Goal: Task Accomplishment & Management: Manage account settings

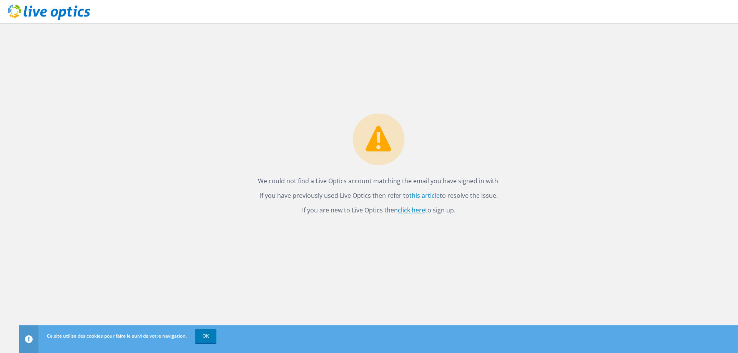
click at [416, 209] on link "click here" at bounding box center [411, 210] width 27 height 8
click at [205, 338] on link "OK" at bounding box center [206, 337] width 22 height 14
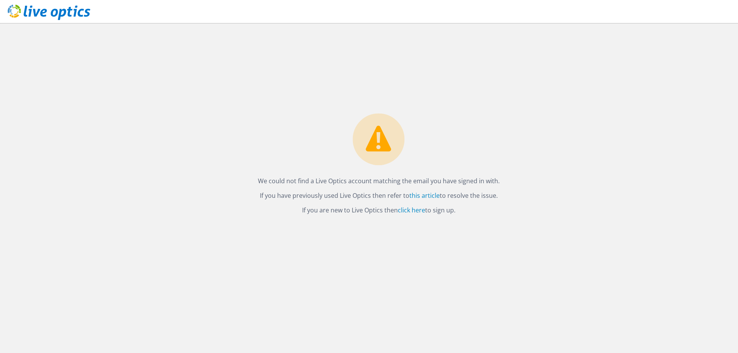
click at [55, 13] on icon at bounding box center [49, 13] width 83 height 16
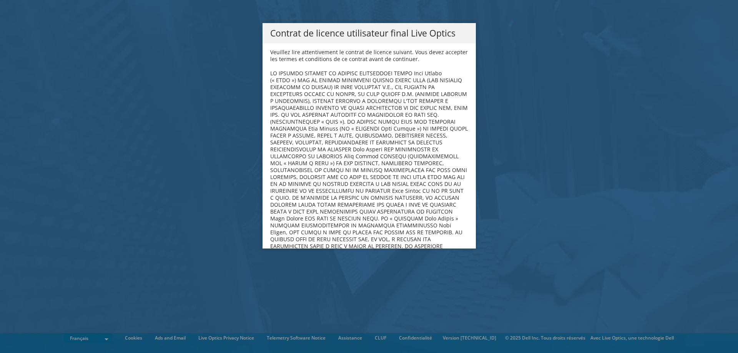
drag, startPoint x: 491, startPoint y: 255, endPoint x: 473, endPoint y: 242, distance: 22.2
click at [473, 242] on div "Contrat de licence utilisateur final Live Optics Veuillez lire attentivement le…" at bounding box center [369, 176] width 738 height 307
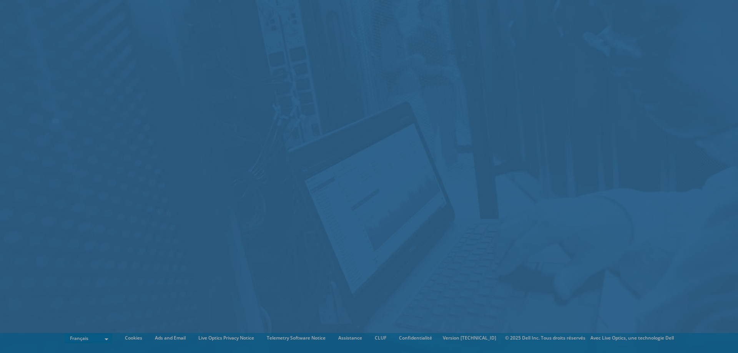
click at [473, 242] on div at bounding box center [369, 176] width 738 height 353
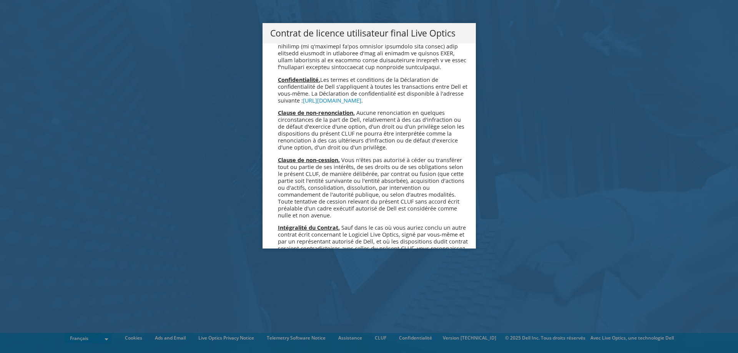
scroll to position [3324, 0]
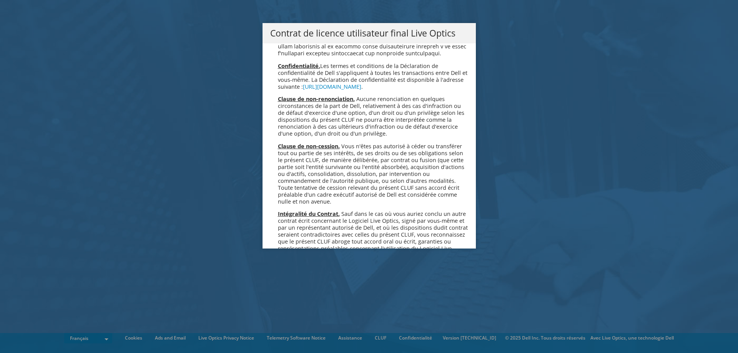
click at [302, 341] on link "Accepter" at bounding box center [293, 350] width 46 height 18
